Goal: Information Seeking & Learning: Learn about a topic

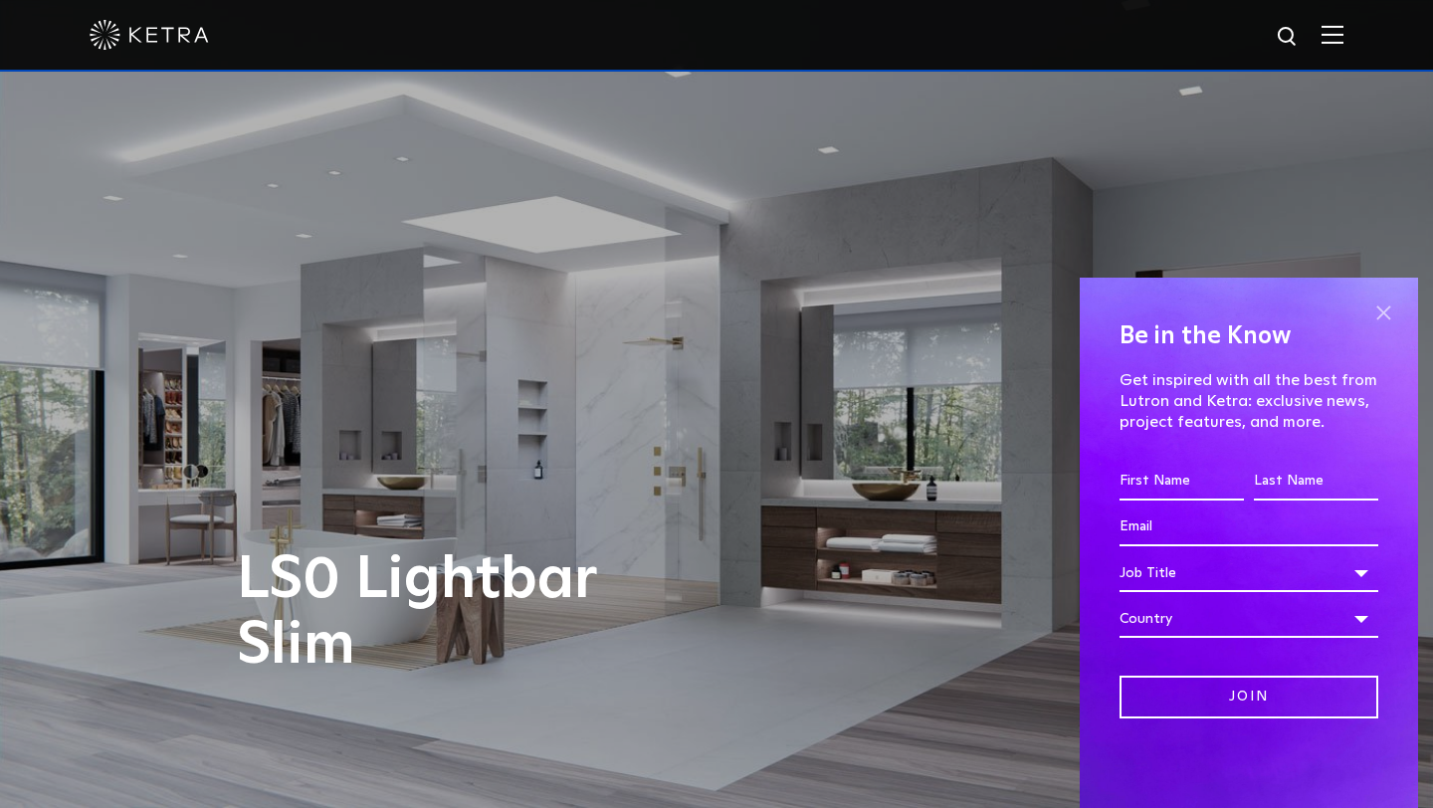
click at [1384, 313] on span at bounding box center [1384, 313] width 30 height 30
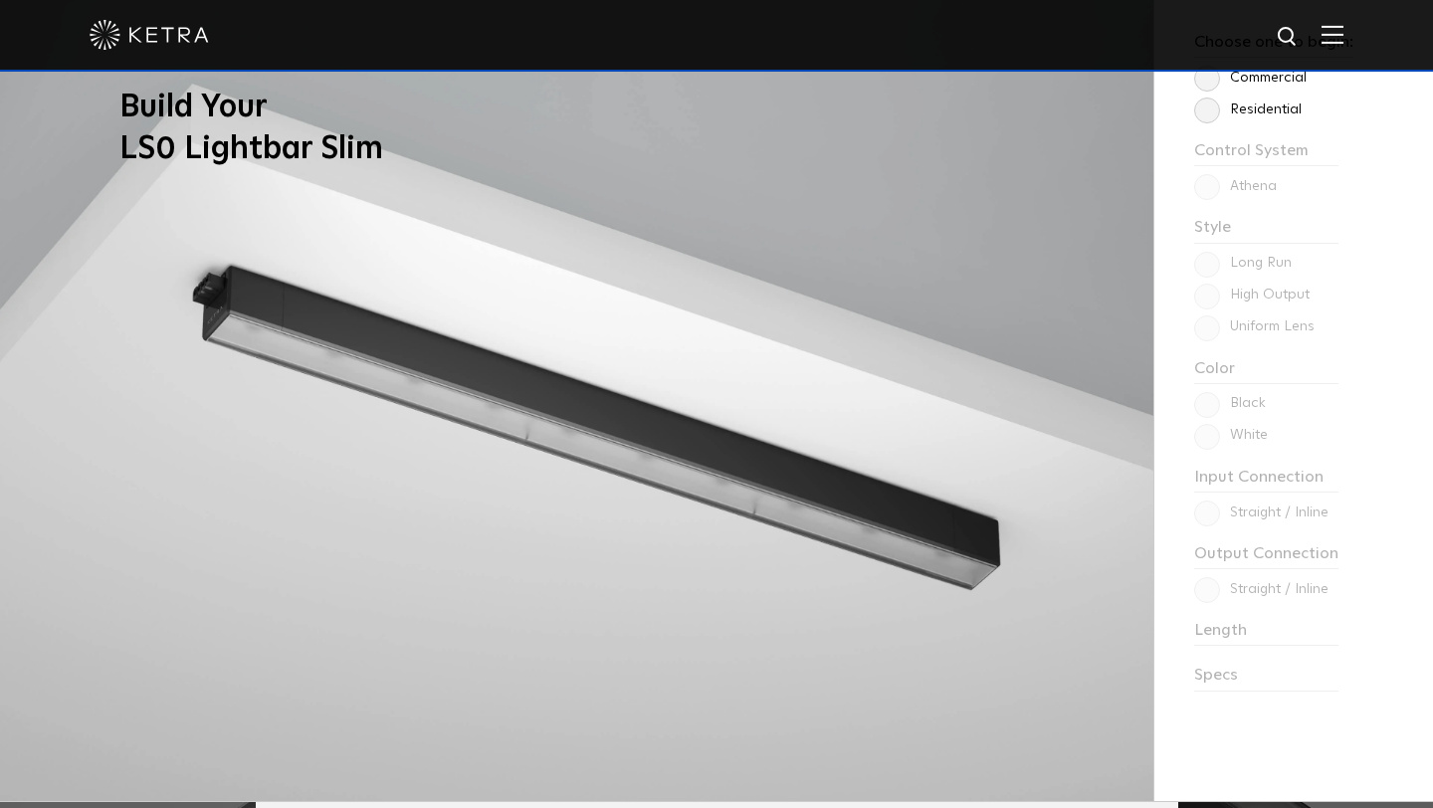
scroll to position [1731, 0]
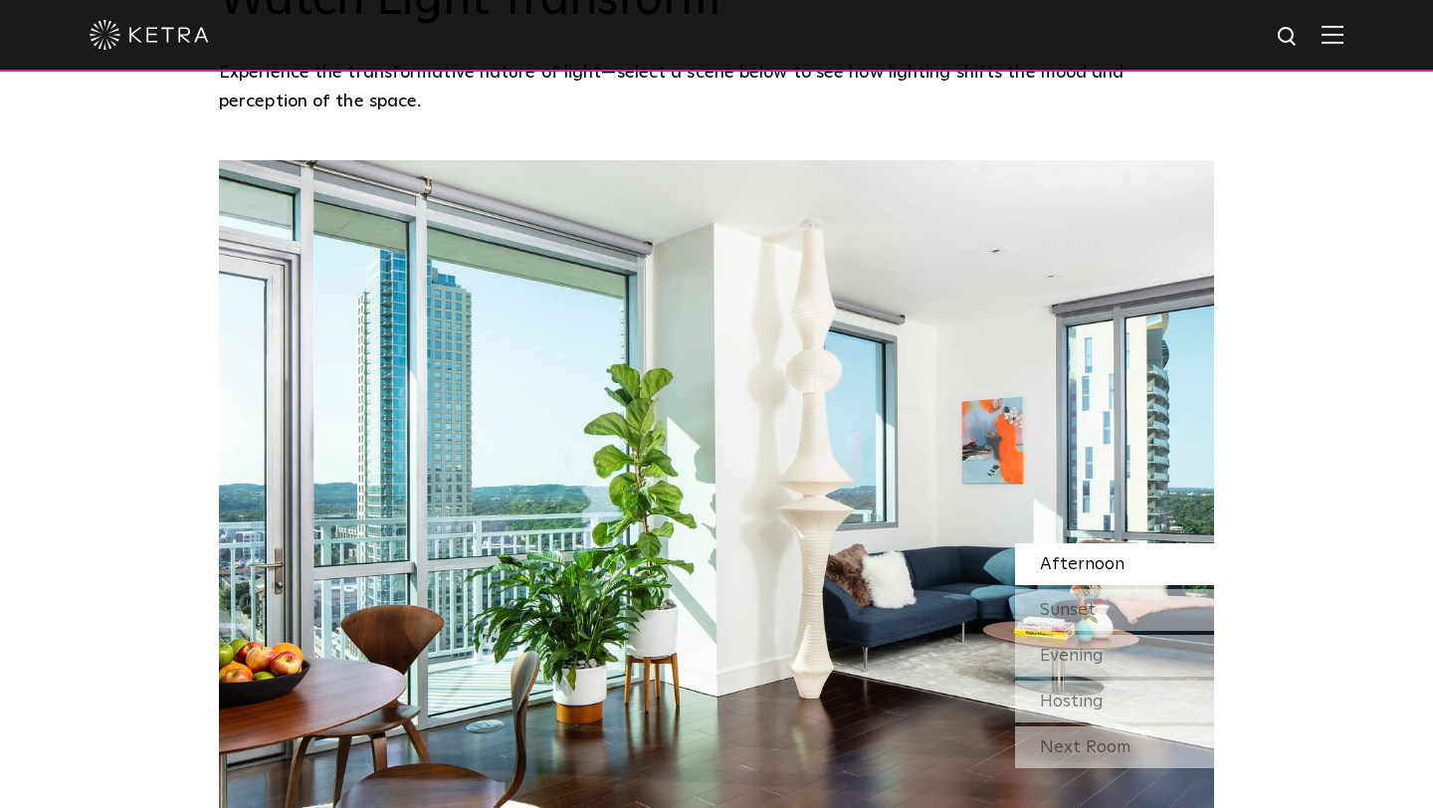
scroll to position [1695, 0]
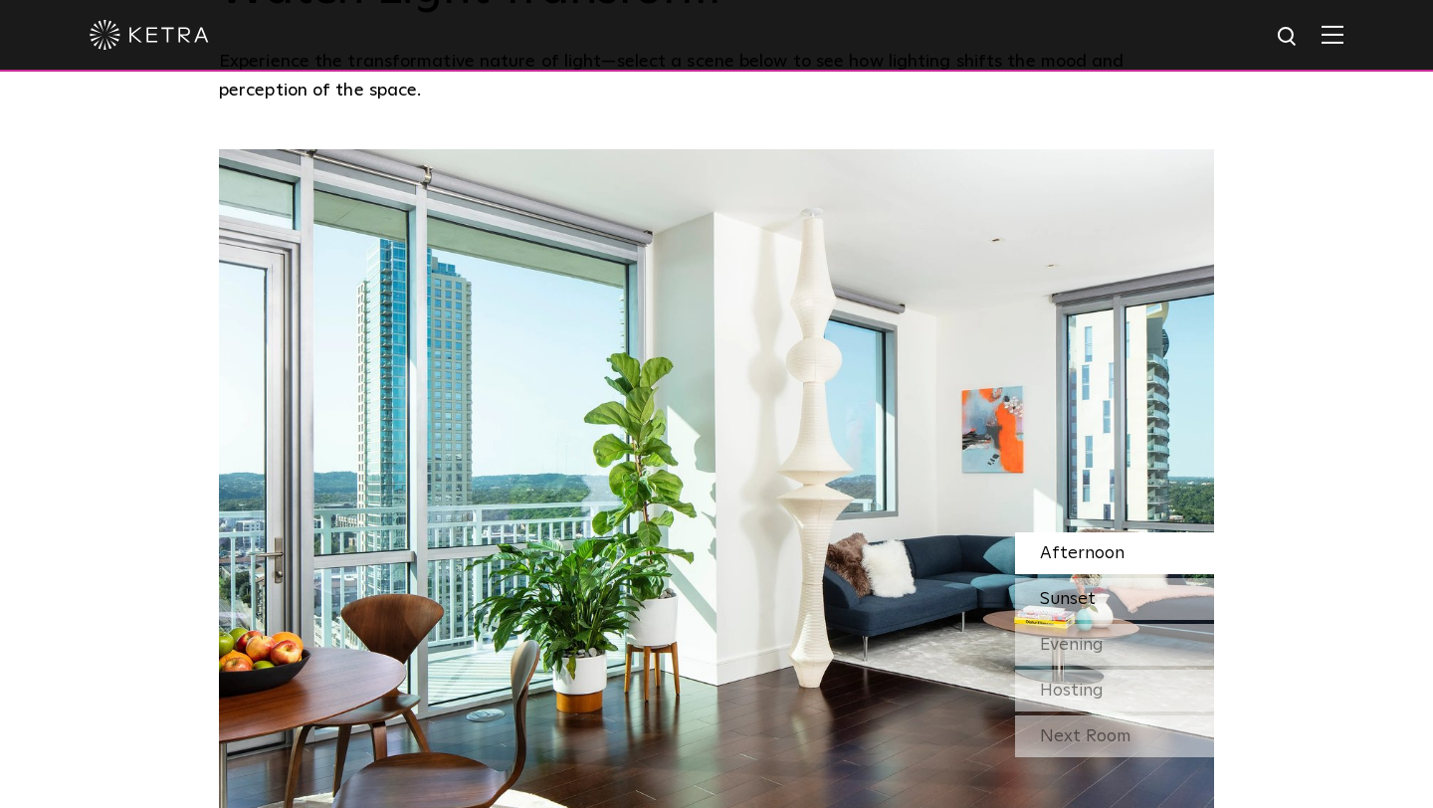
click at [1060, 578] on div "Sunset" at bounding box center [1114, 599] width 199 height 42
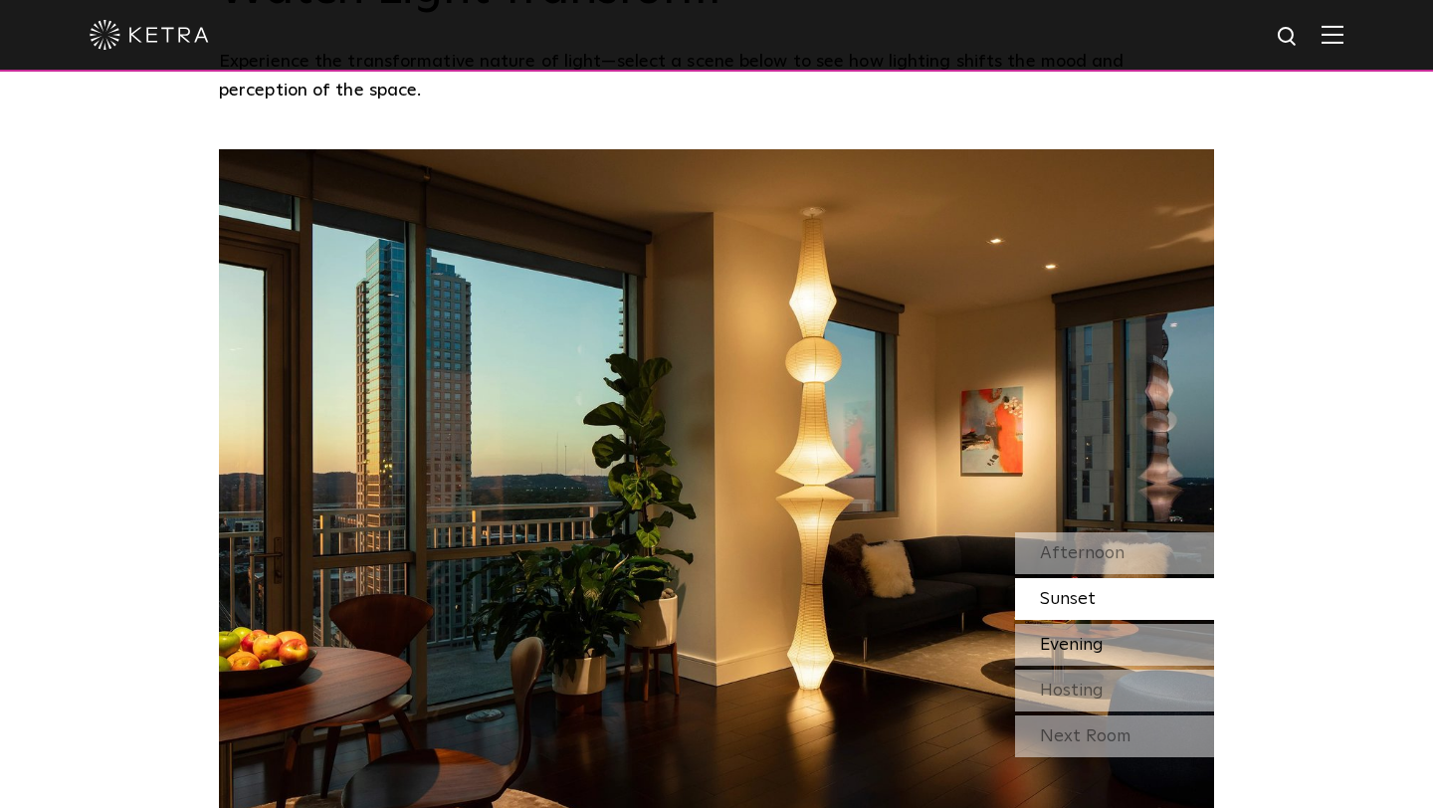
click at [1065, 636] on span "Evening" at bounding box center [1072, 645] width 64 height 18
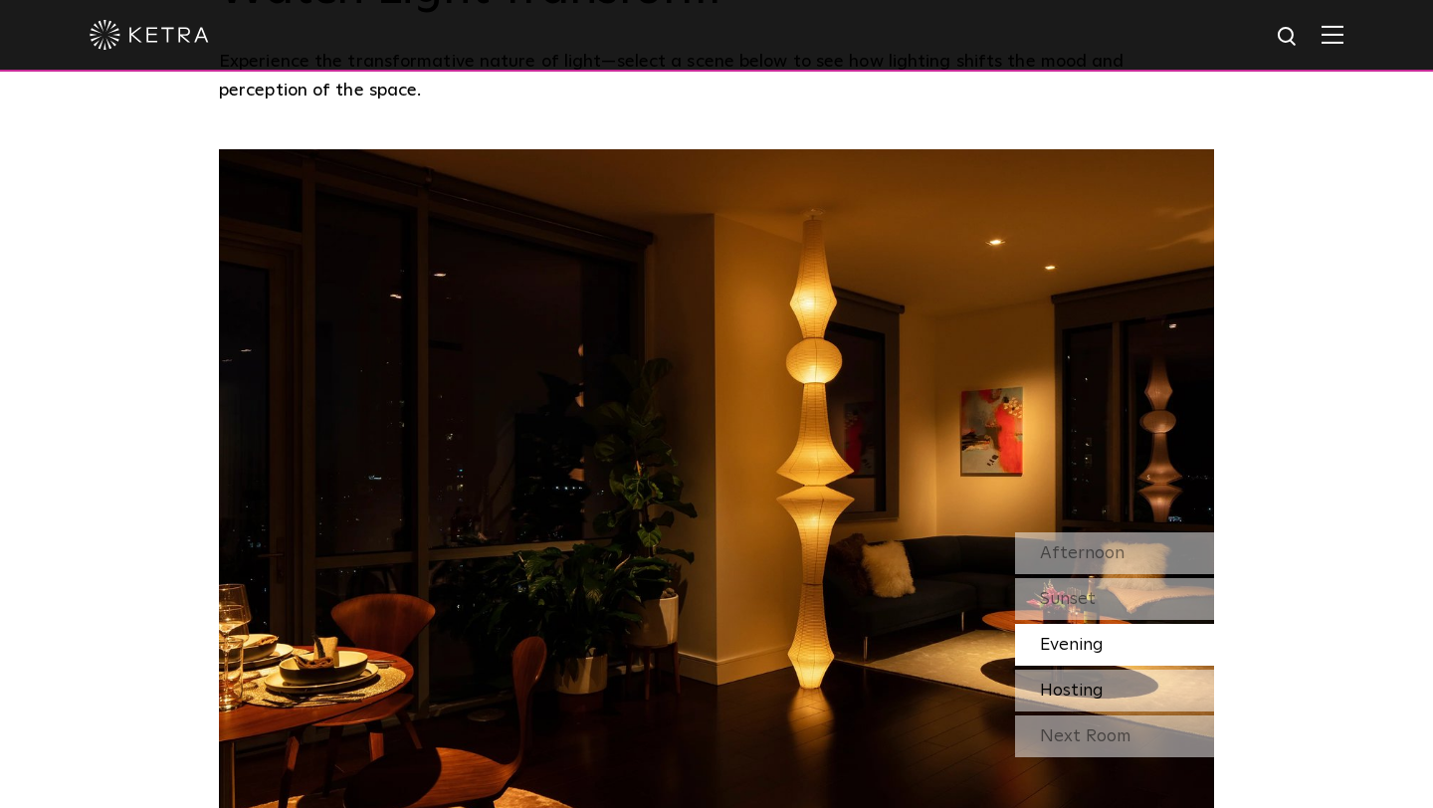
click at [1065, 682] on span "Hosting" at bounding box center [1072, 691] width 64 height 18
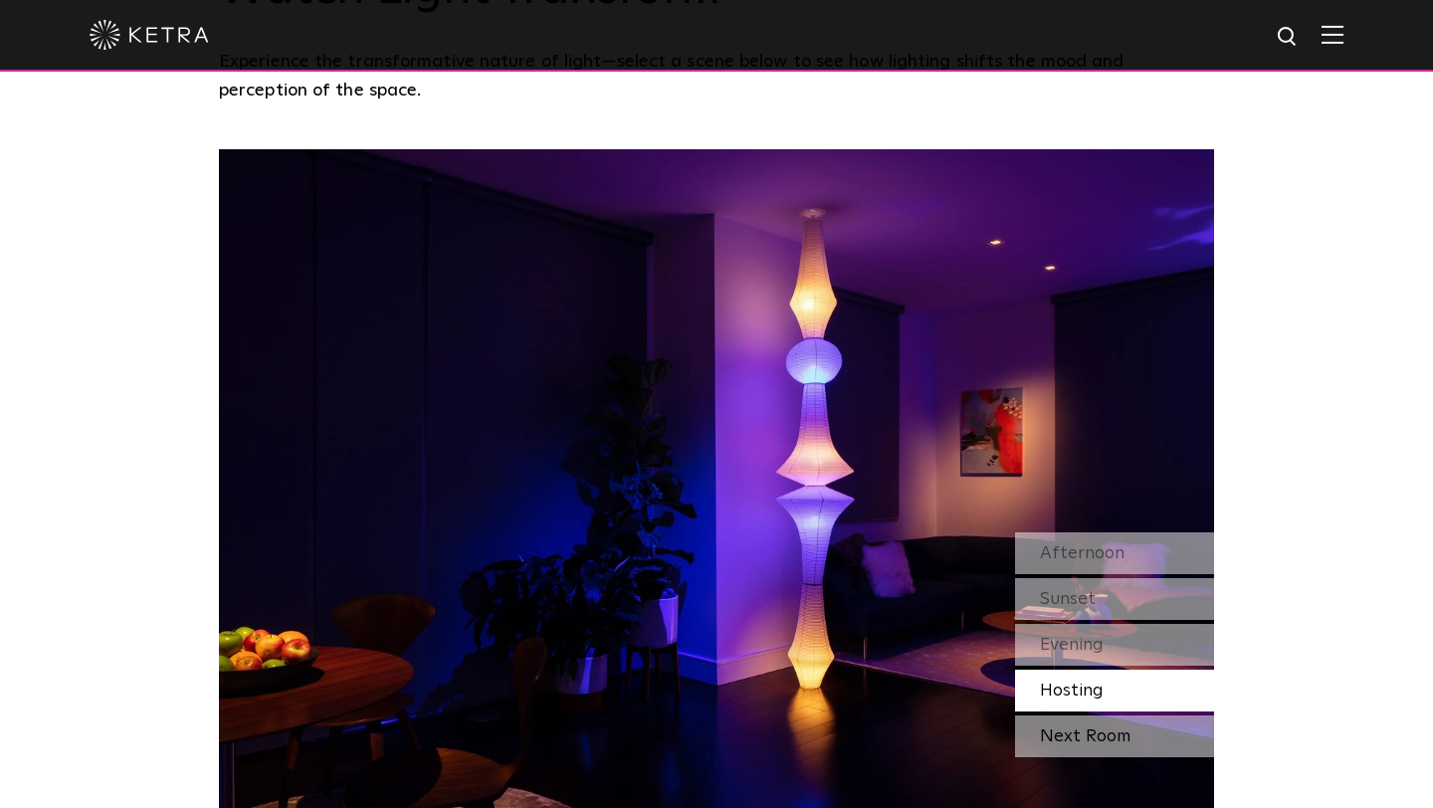
click at [1065, 716] on div "Next Room" at bounding box center [1114, 737] width 199 height 42
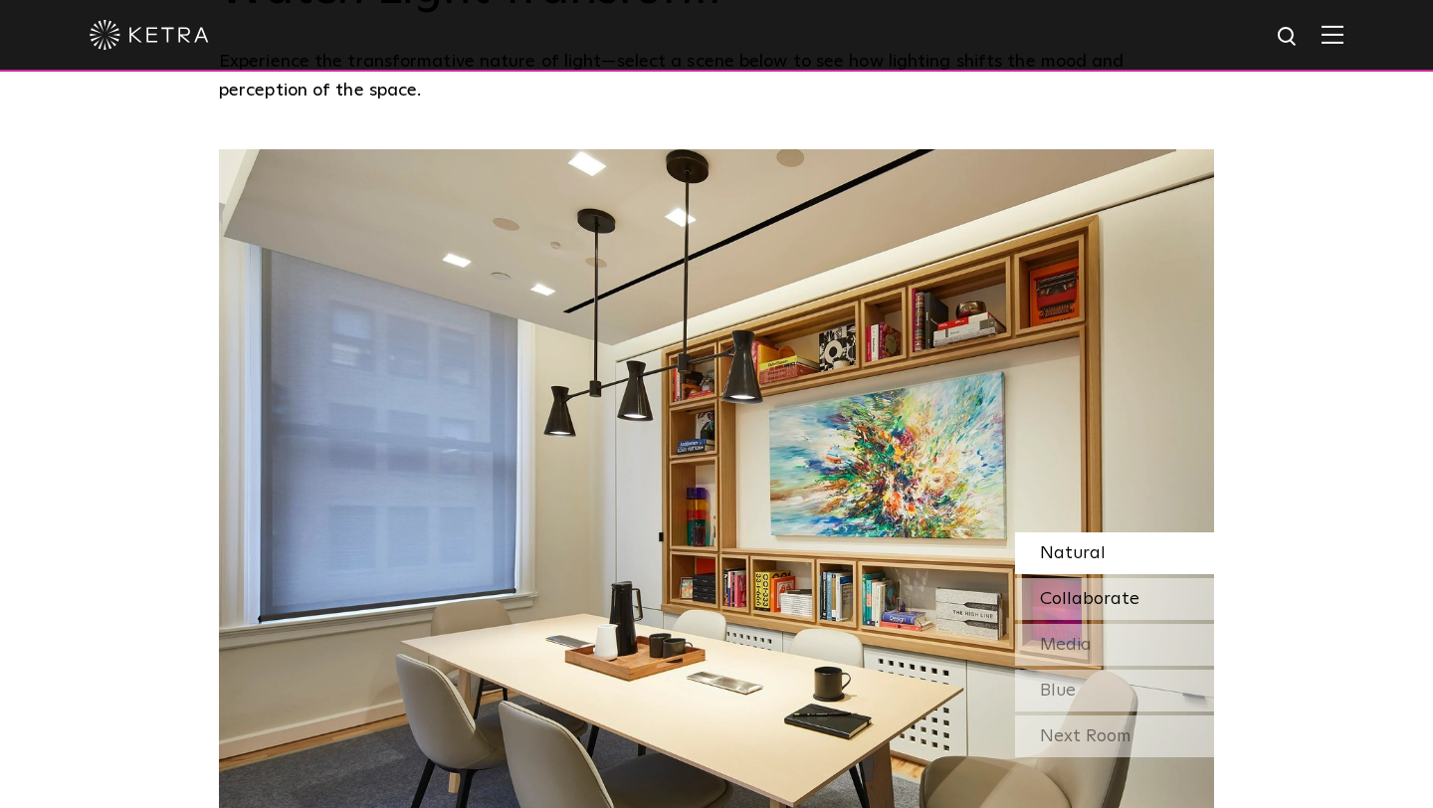
click at [1073, 578] on div "Collaborate" at bounding box center [1114, 599] width 199 height 42
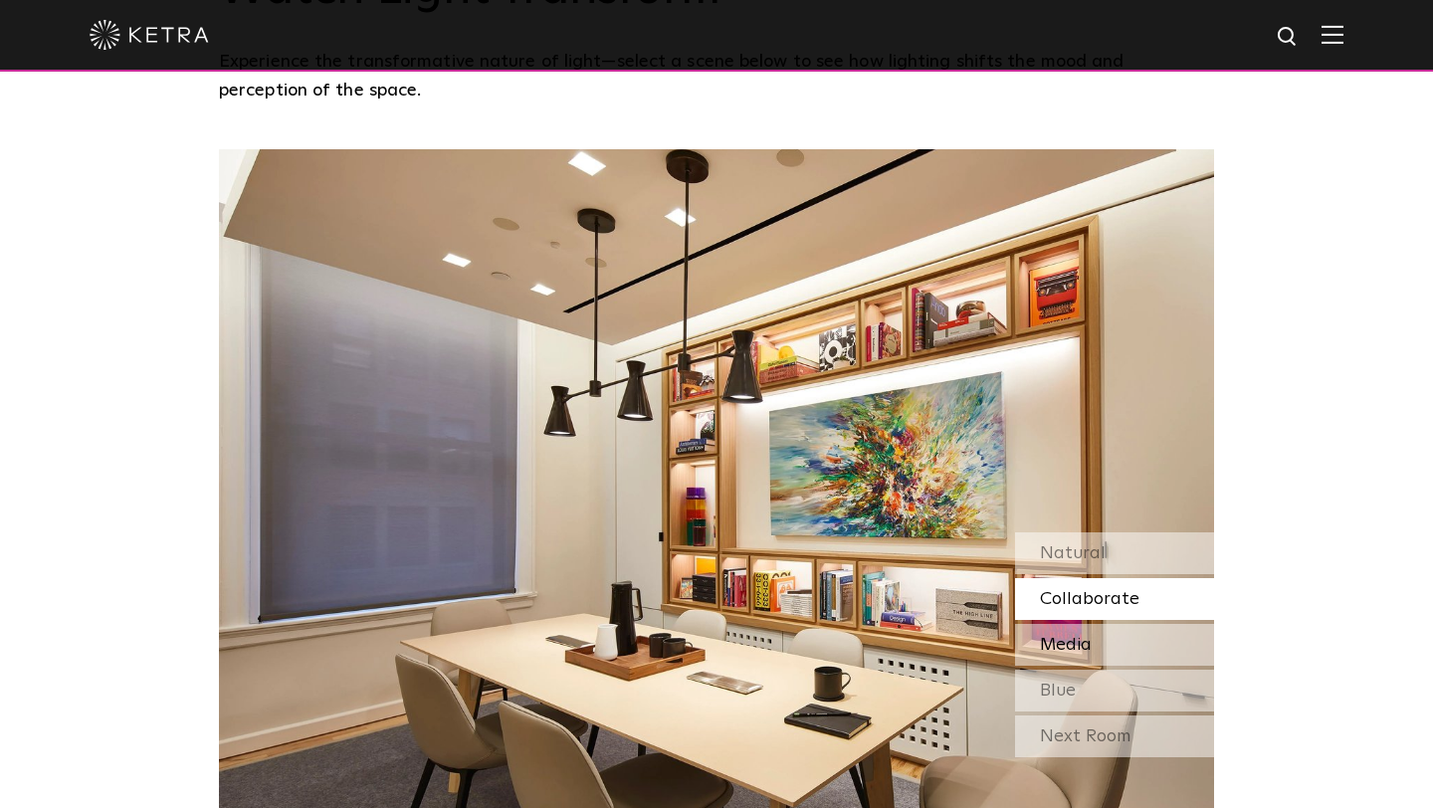
click at [1072, 624] on div "Media" at bounding box center [1114, 645] width 199 height 42
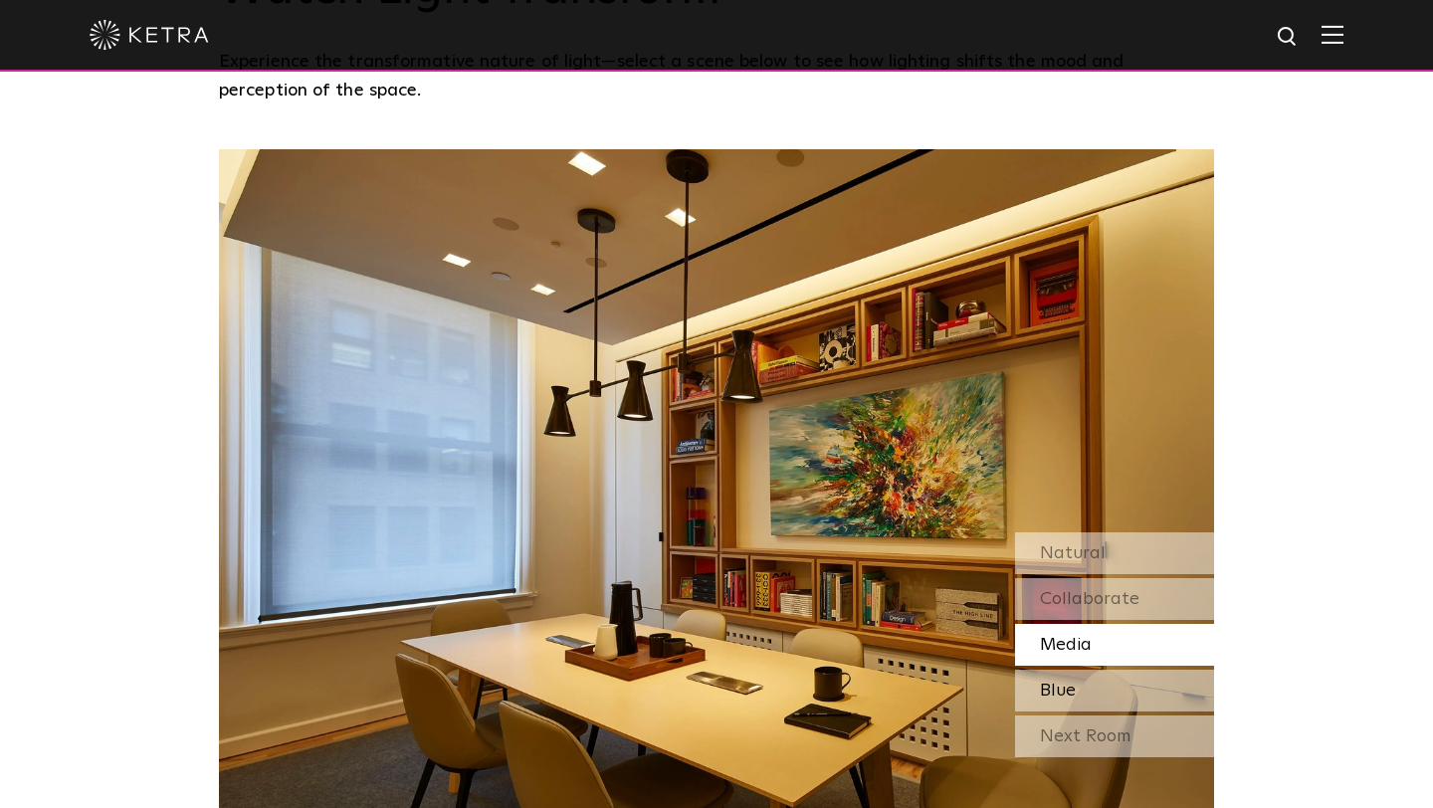
click at [1064, 670] on div "Blue" at bounding box center [1114, 691] width 199 height 42
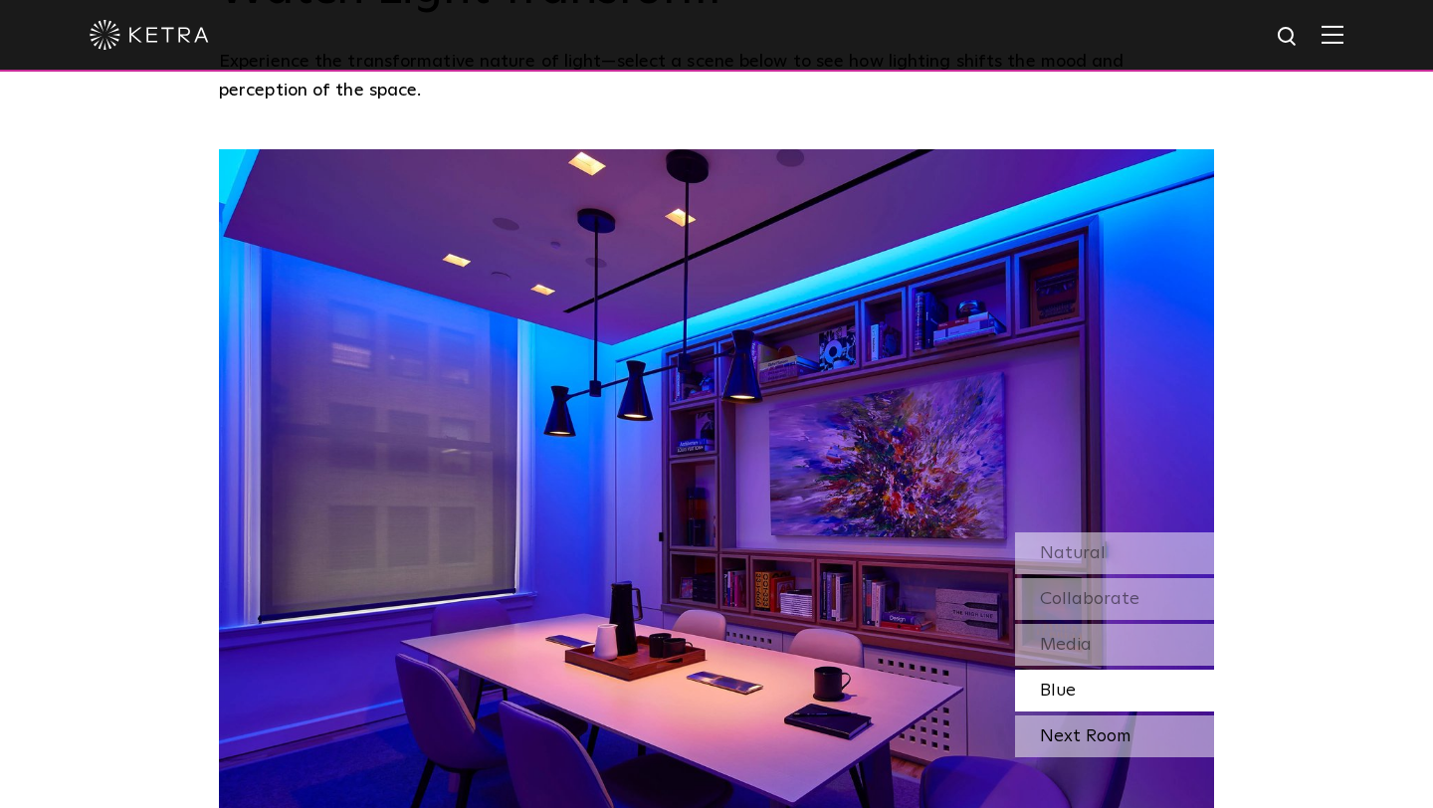
click at [1112, 716] on div "Next Room" at bounding box center [1114, 737] width 199 height 42
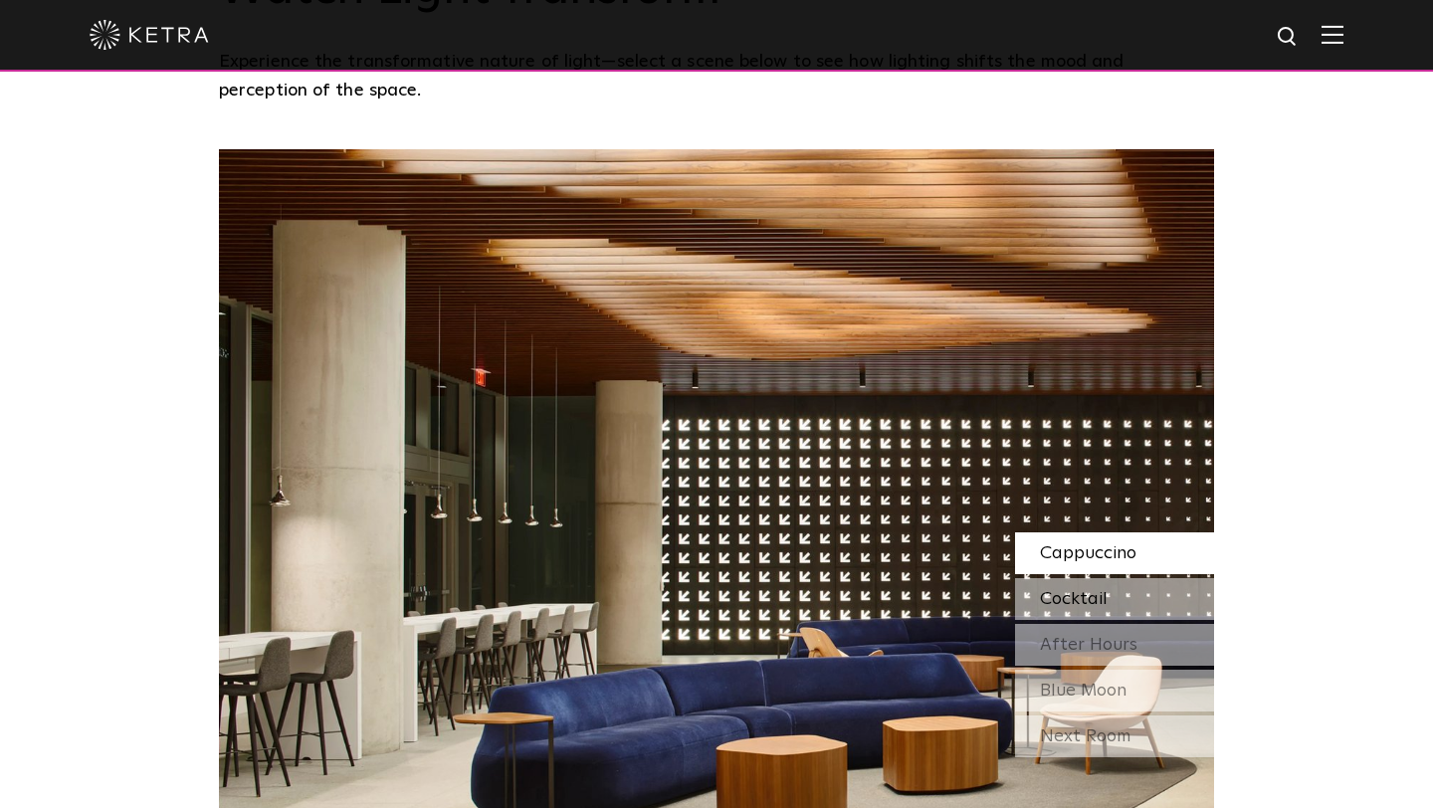
click at [1064, 590] on span "Cocktail" at bounding box center [1074, 599] width 68 height 18
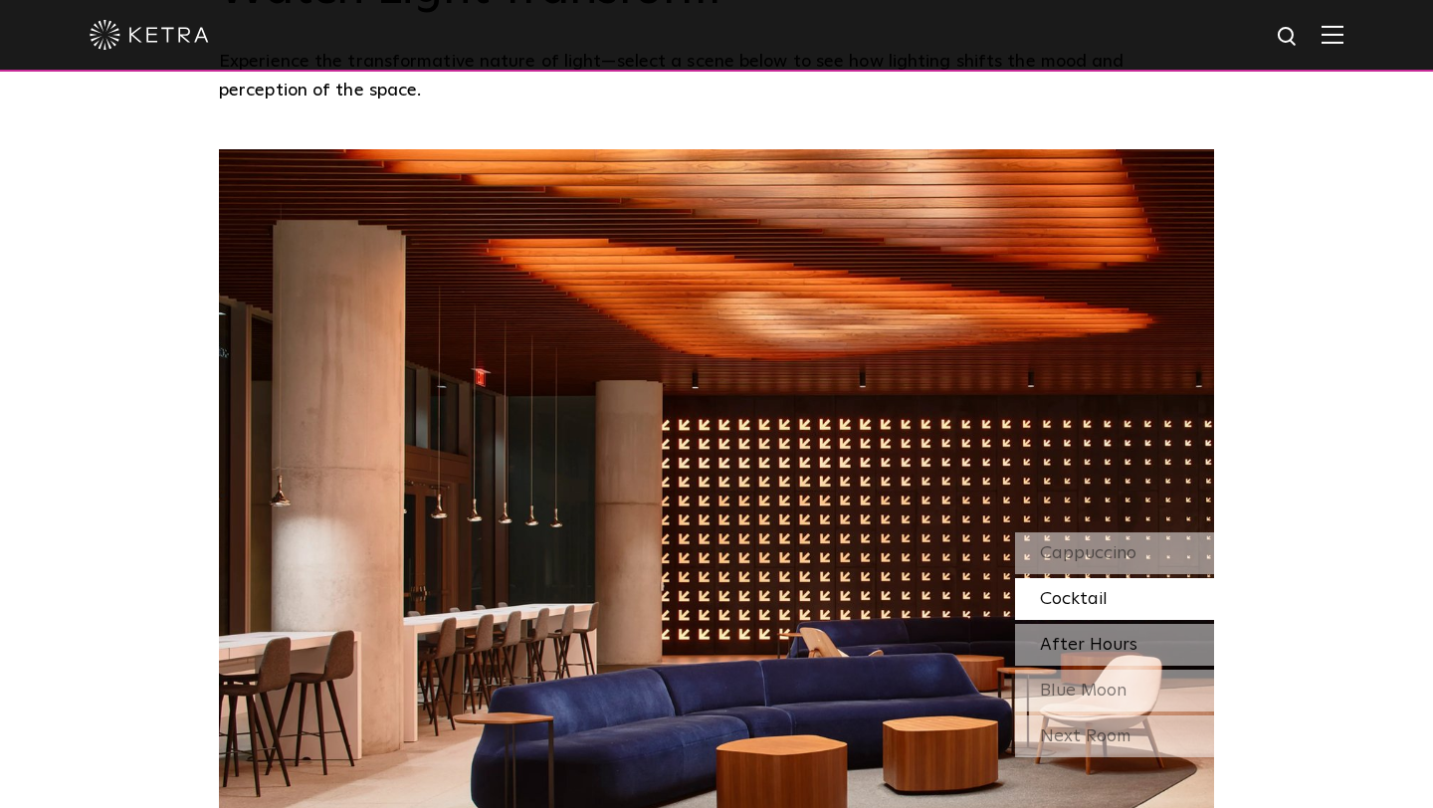
click at [1052, 636] on span "After Hours" at bounding box center [1089, 645] width 98 height 18
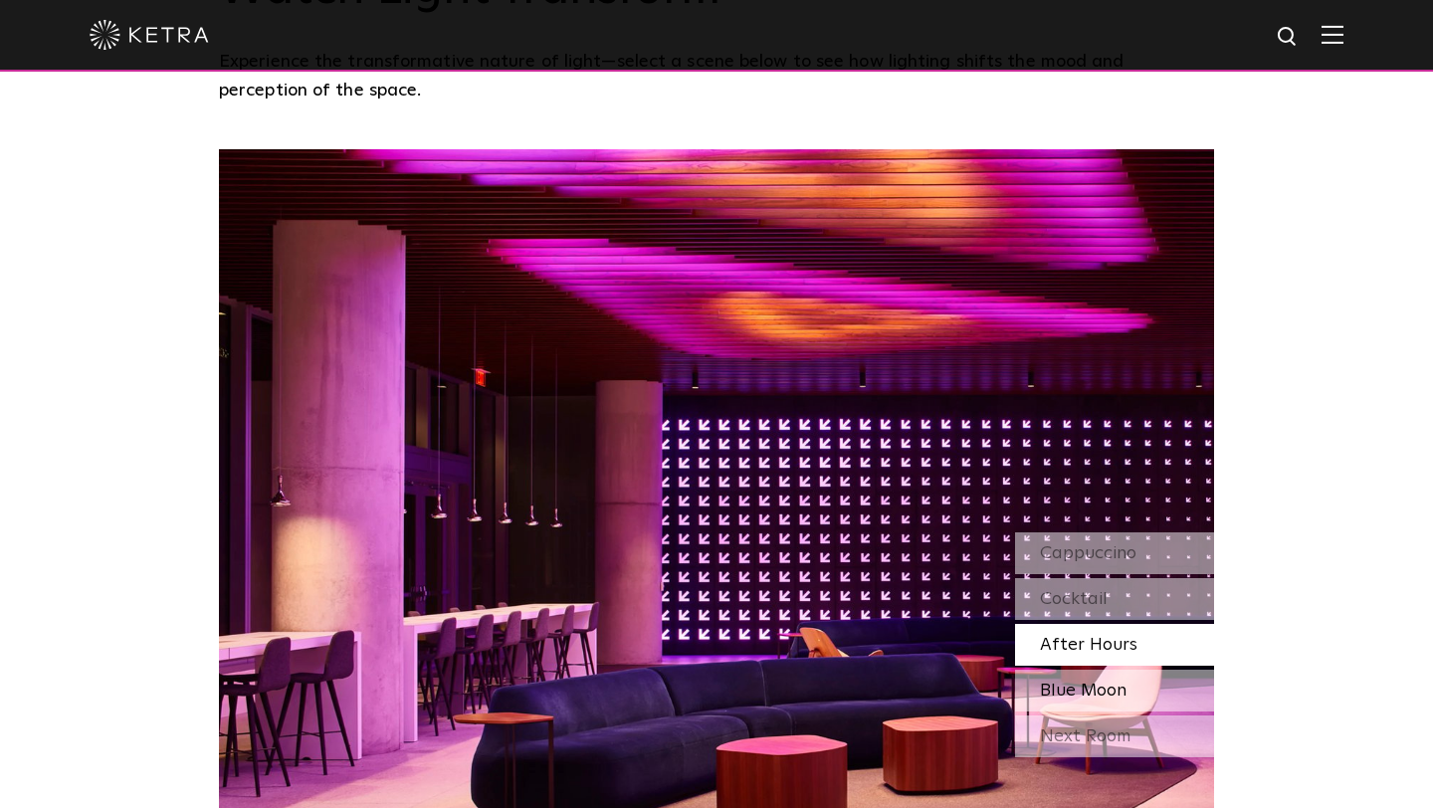
click at [1060, 670] on div "Blue Moon" at bounding box center [1114, 691] width 199 height 42
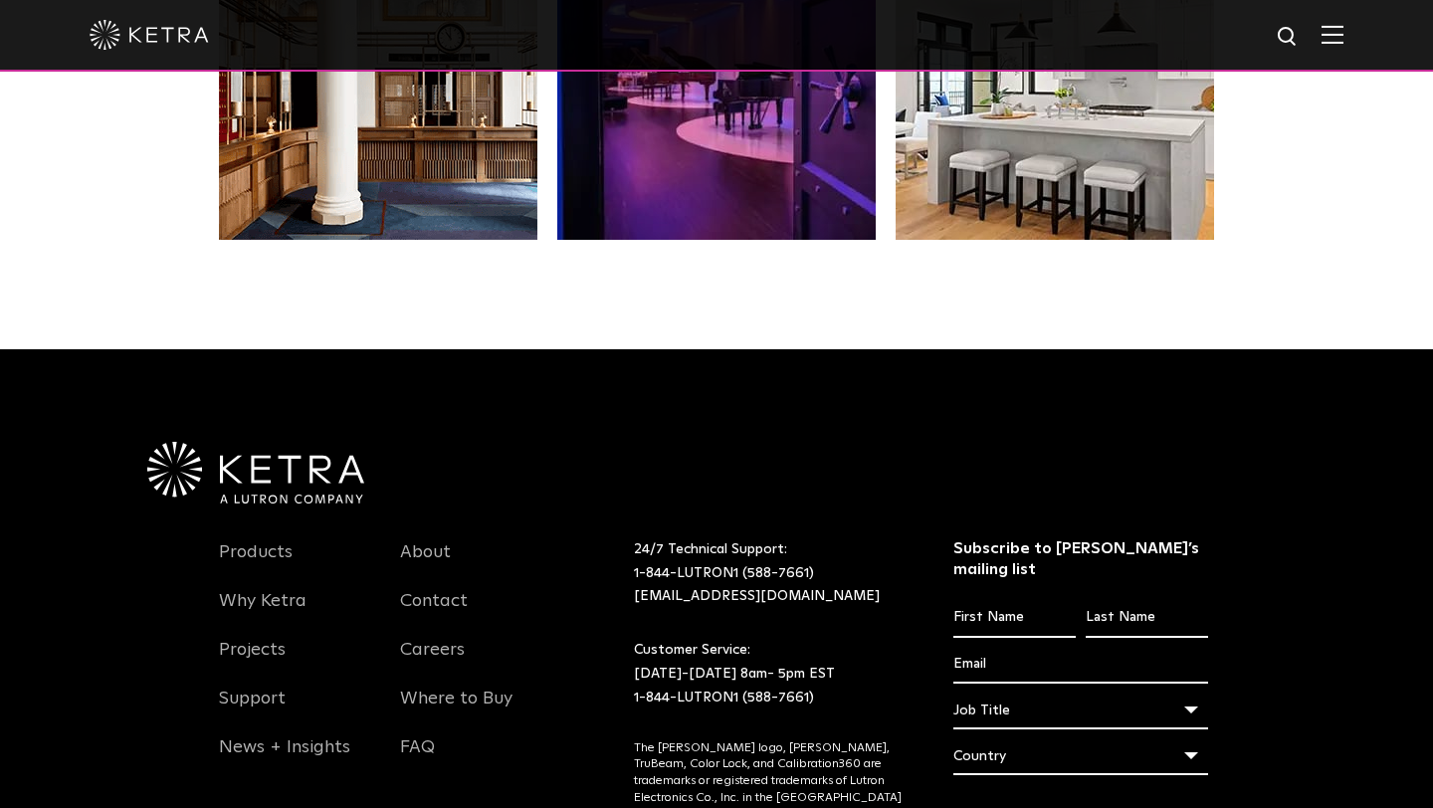
scroll to position [4181, 0]
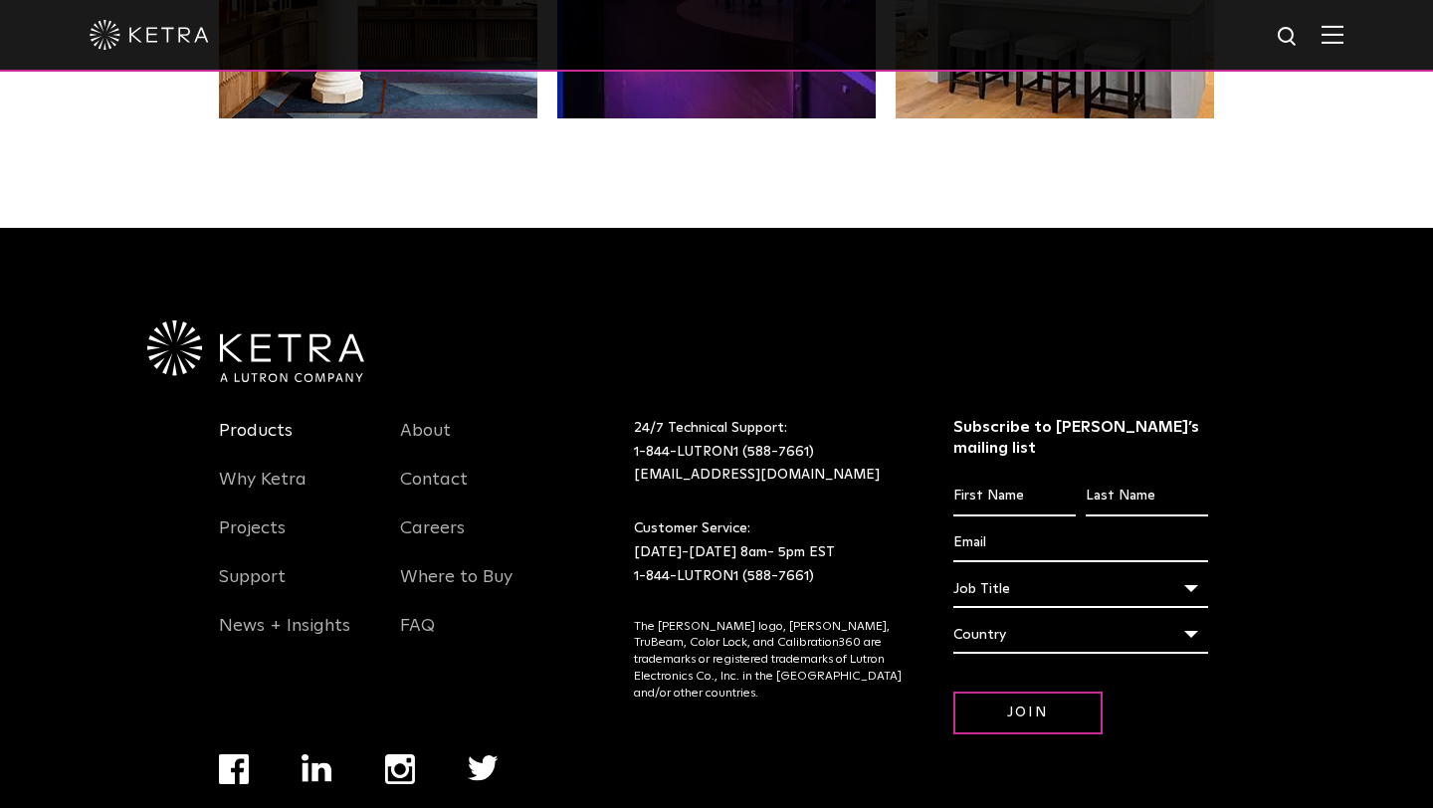
click at [225, 420] on link "Products" at bounding box center [256, 443] width 74 height 46
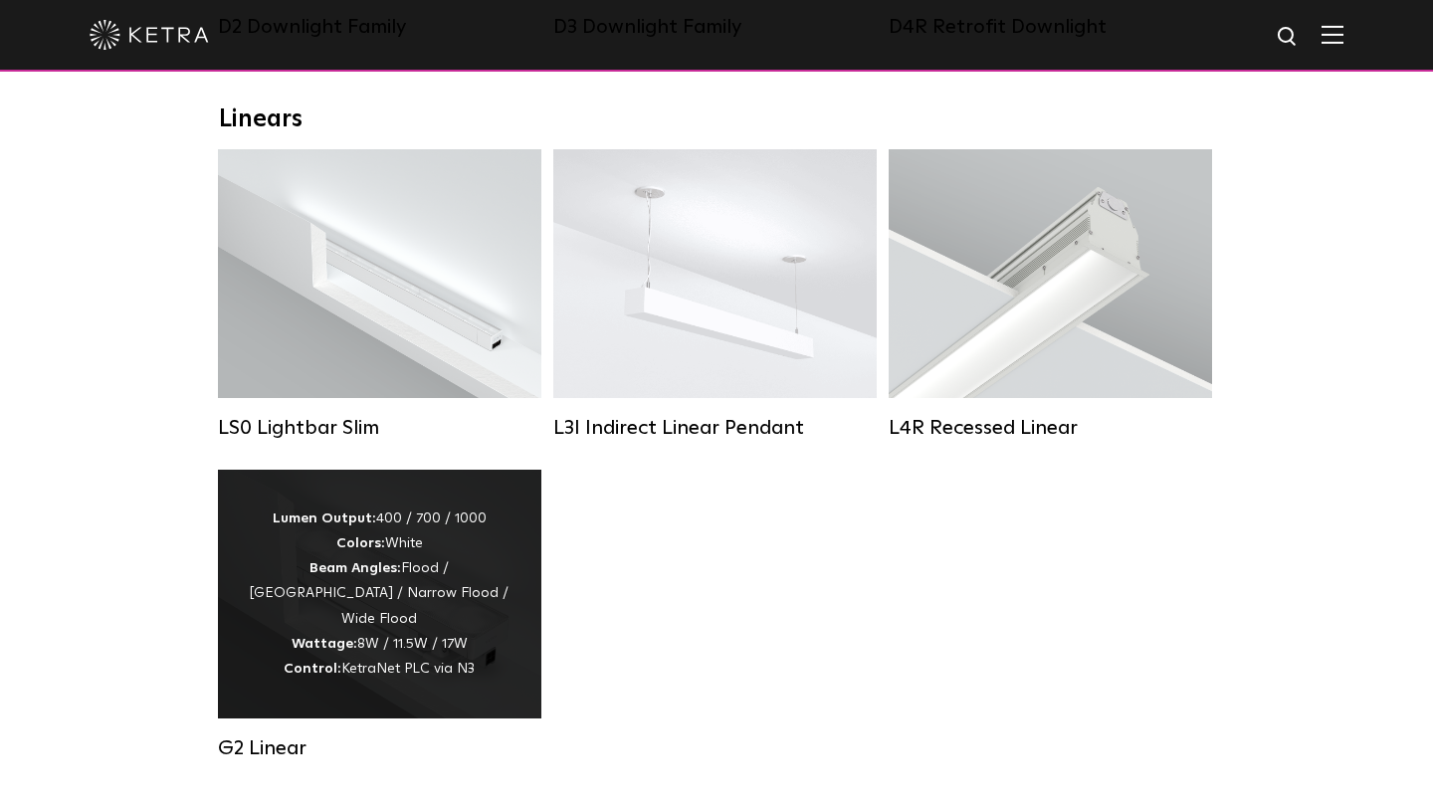
scroll to position [692, 0]
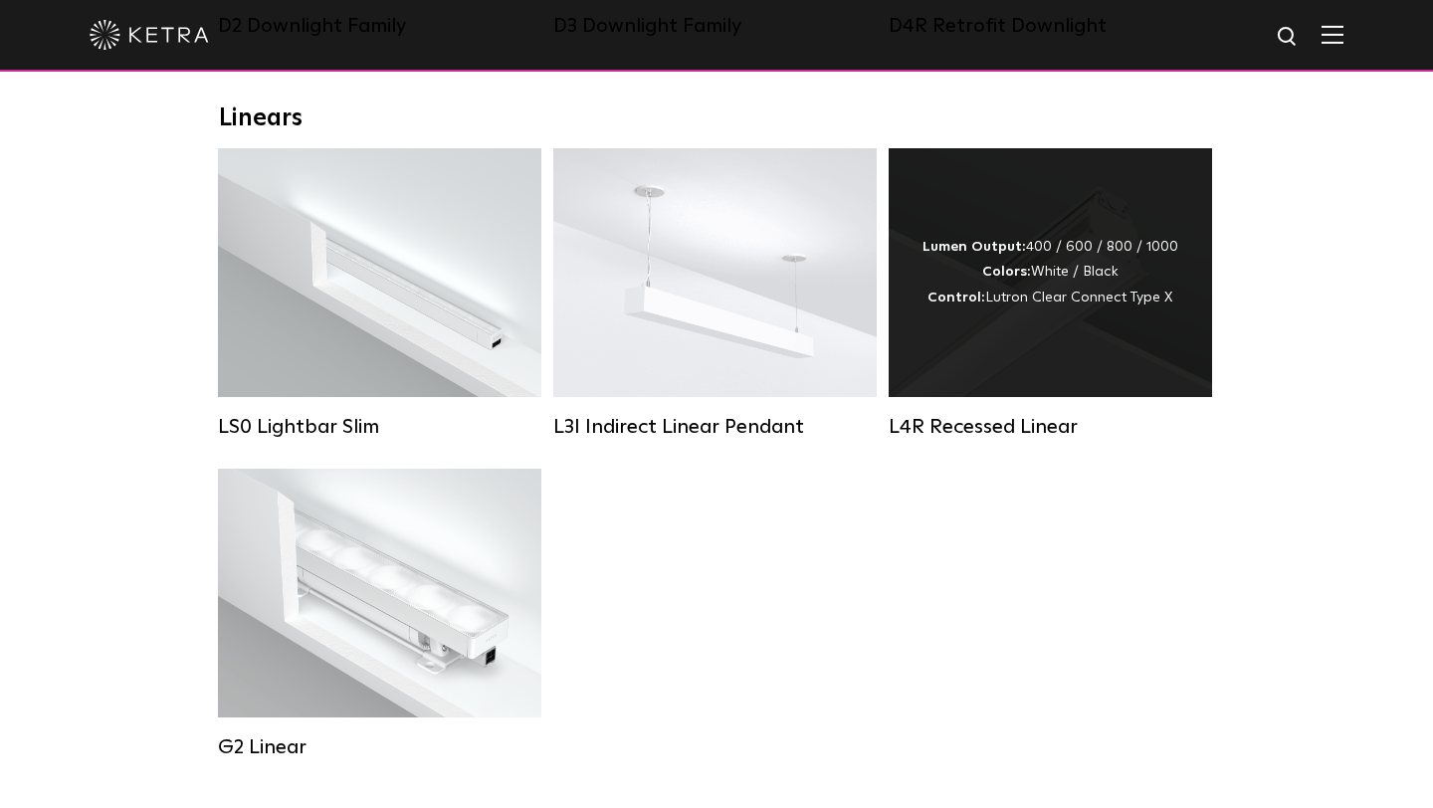
click at [1066, 337] on div "Lumen Output: 400 / 600 / 800 / 1000 Colors: White / Black Control: Lutron Clea…" at bounding box center [1050, 272] width 323 height 249
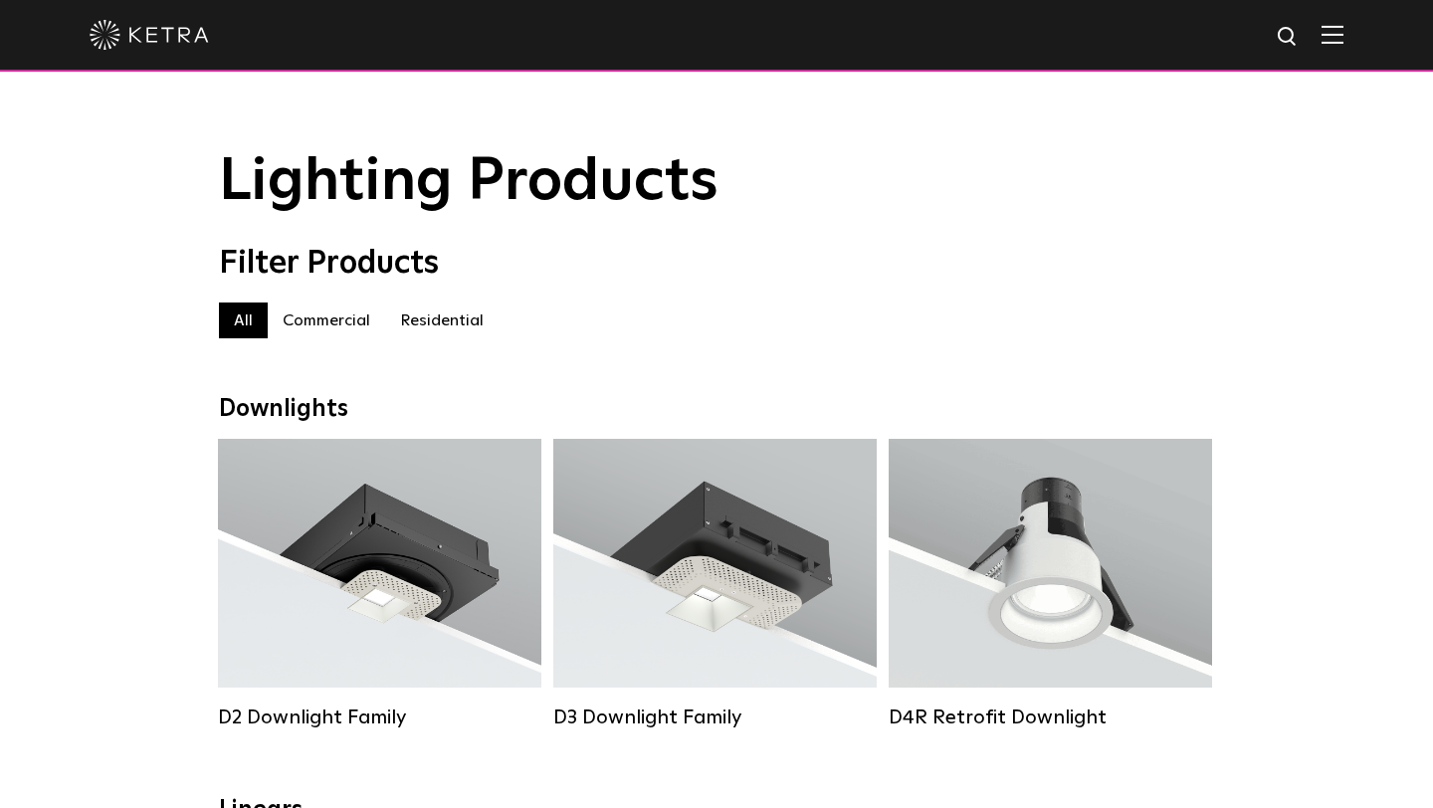
click at [450, 323] on label "Residential" at bounding box center [441, 321] width 113 height 36
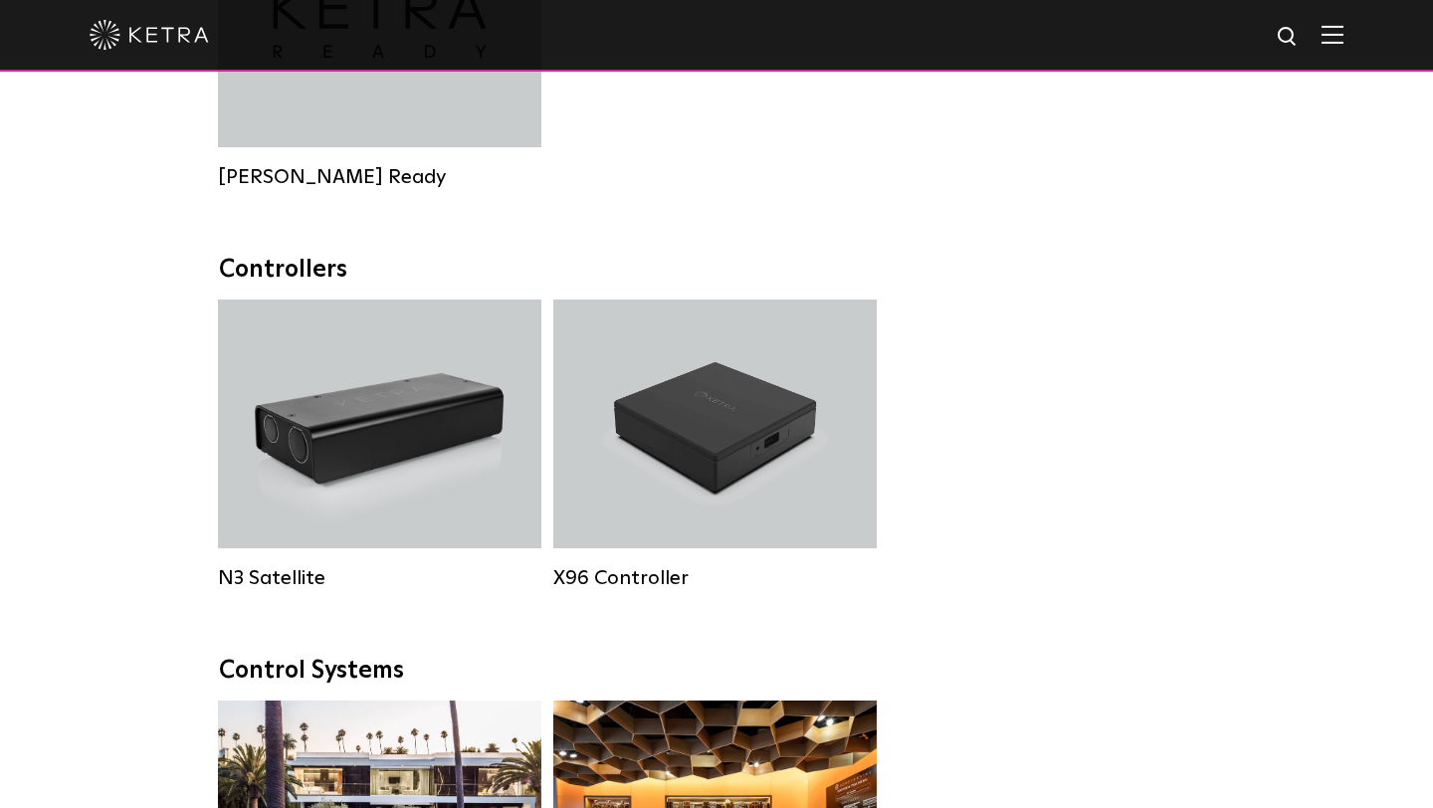
scroll to position [2105, 0]
